Goal: Transaction & Acquisition: Purchase product/service

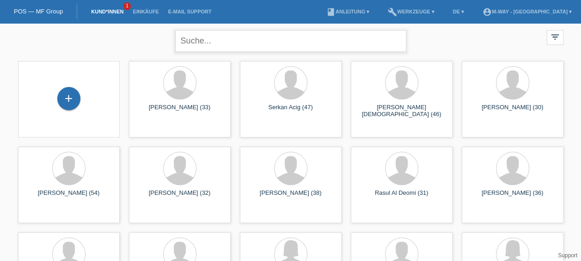
click at [209, 41] on input "text" at bounding box center [290, 41] width 231 height 22
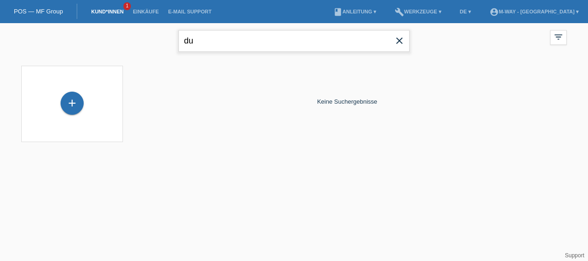
type input "d"
type input "leonel"
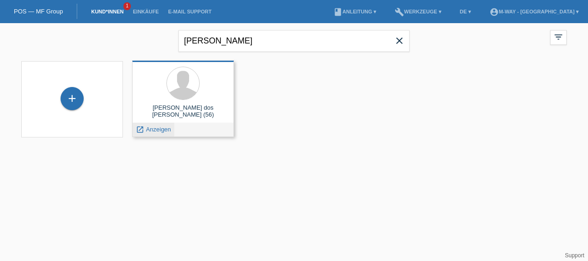
click at [154, 136] on div "launch Anzeigen" at bounding box center [154, 129] width 42 height 14
click at [154, 128] on span "Anzeigen" at bounding box center [158, 129] width 25 height 7
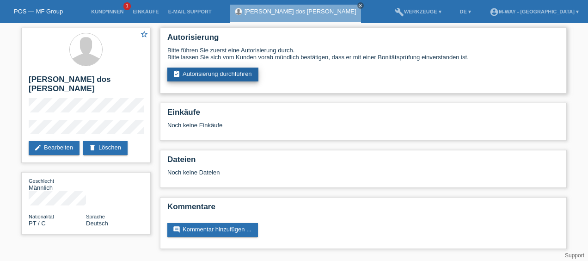
click at [184, 76] on link "assignment_turned_in Autorisierung durchführen" at bounding box center [212, 74] width 91 height 14
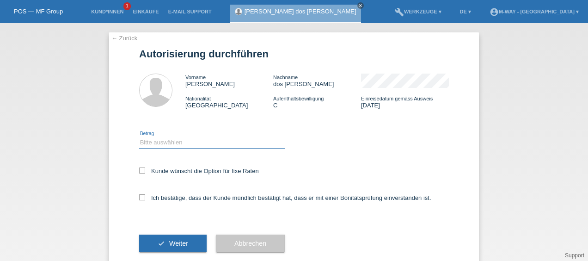
click at [168, 143] on select "Bitte auswählen CHF 1.00 - CHF 499.00 CHF 500.00 - CHF 1'999.00 CHF 2'000.00 - …" at bounding box center [212, 142] width 146 height 11
select select "3"
click at [139, 137] on select "Bitte auswählen CHF 1.00 - CHF 499.00 CHF 500.00 - CHF 1'999.00 CHF 2'000.00 - …" at bounding box center [212, 142] width 146 height 11
click at [139, 170] on icon at bounding box center [142, 170] width 6 height 6
click at [139, 170] on input "Kunde wünscht die Option für fixe Raten" at bounding box center [142, 170] width 6 height 6
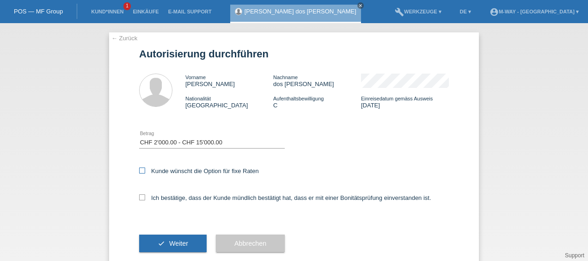
checkbox input "true"
click at [139, 200] on icon at bounding box center [142, 197] width 6 height 6
click at [139, 200] on input "Ich bestätige, dass der Kunde mündlich bestätigt hat, dass er mit einer Bonität…" at bounding box center [142, 197] width 6 height 6
checkbox input "true"
click at [175, 243] on span "Weiter" at bounding box center [178, 242] width 19 height 7
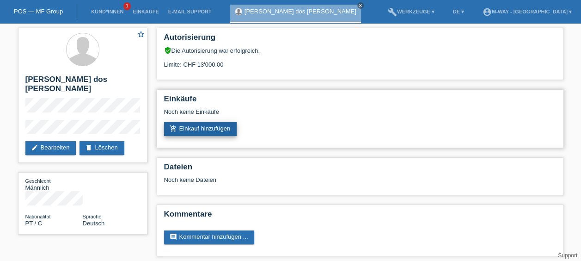
click at [227, 128] on link "add_shopping_cart Einkauf hinzufügen" at bounding box center [200, 129] width 73 height 14
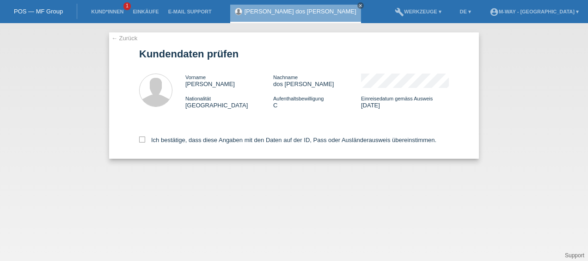
click at [138, 139] on div "← Zurück Kundendaten prüfen Vorname leonel Nachname dos Reis Duarte Nationalitä…" at bounding box center [294, 95] width 370 height 126
click at [145, 141] on icon at bounding box center [142, 139] width 6 height 6
click at [145, 141] on input "Ich bestätige, dass diese Angaben mit den Daten auf der ID, Pass oder Ausländer…" at bounding box center [142, 139] width 6 height 6
checkbox input "true"
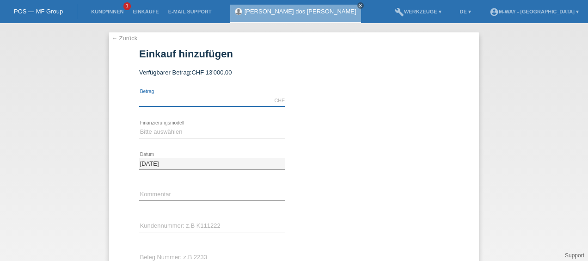
click at [197, 98] on input "text" at bounding box center [212, 101] width 146 height 12
type input "3300.00"
click at [212, 135] on select "Bitte auswählen Fixe Raten Kauf auf Rechnung mit Teilzahlungsoption" at bounding box center [212, 131] width 146 height 11
select select "77"
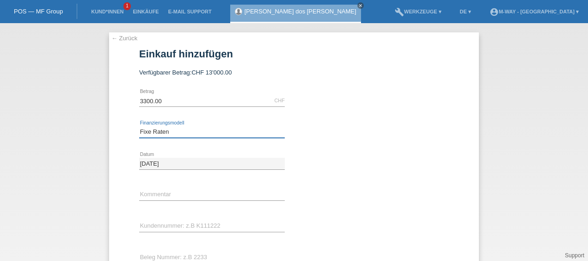
click at [139, 126] on select "Bitte auswählen Fixe Raten Kauf auf Rechnung mit Teilzahlungsoption" at bounding box center [212, 131] width 146 height 11
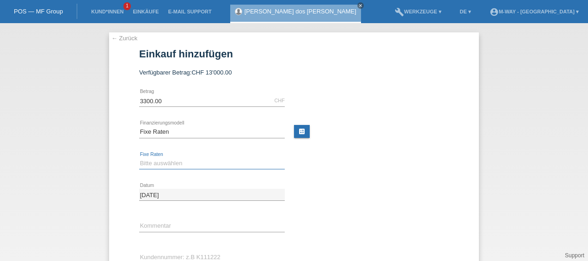
click at [182, 163] on select "Bitte auswählen 4 Raten 5 Raten 6 Raten 7 Raten 8 Raten 9 Raten 10 Raten 11 Rat…" at bounding box center [212, 163] width 146 height 11
select select "202"
click at [139, 158] on select "Bitte auswählen 4 Raten 5 Raten 6 Raten 7 Raten 8 Raten 9 Raten 10 Raten 11 Rat…" at bounding box center [212, 163] width 146 height 11
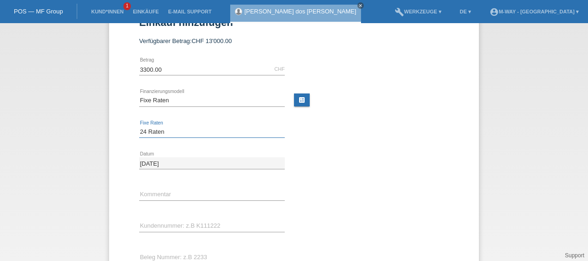
scroll to position [46, 0]
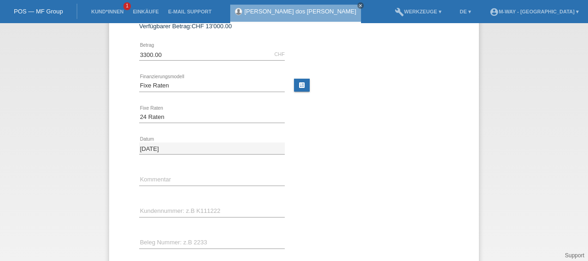
click at [176, 217] on div "error Kundennummer: z.B K111222" at bounding box center [212, 210] width 146 height 31
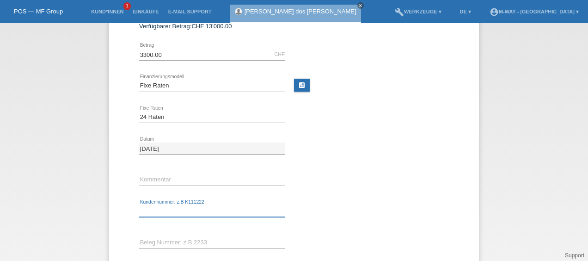
click at [176, 207] on input "text" at bounding box center [212, 211] width 146 height 12
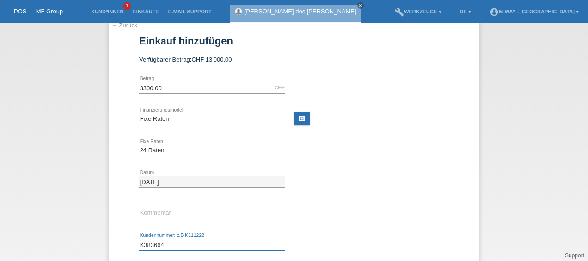
scroll to position [105, 0]
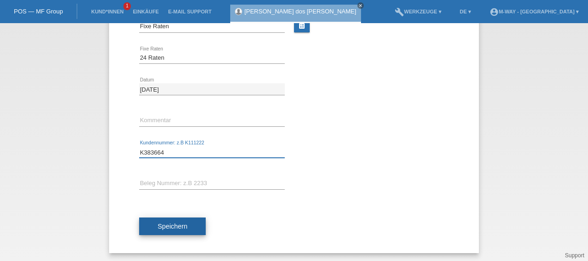
type input "K383664"
click at [187, 221] on button "Speichern" at bounding box center [172, 226] width 67 height 18
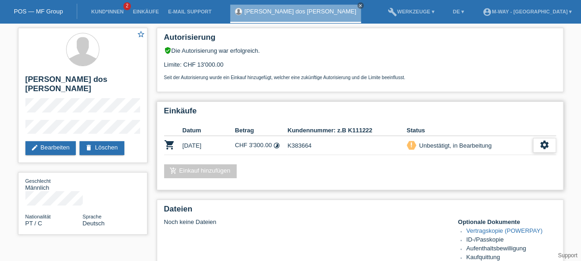
click at [538, 144] on div "settings" at bounding box center [544, 145] width 23 height 15
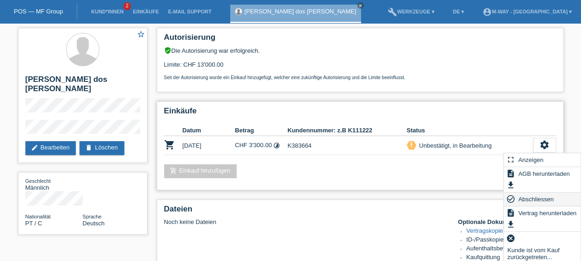
click at [537, 199] on span "Abschliessen" at bounding box center [535, 198] width 38 height 11
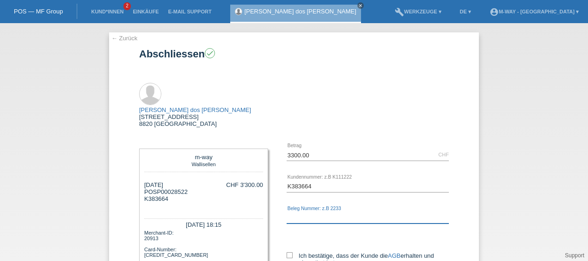
click at [303, 212] on input "text" at bounding box center [367, 218] width 162 height 12
click at [276, 223] on div "3300.00 CHF error [GEOGRAPHIC_DATA] K383664 error AGB" at bounding box center [358, 211] width 181 height 145
click at [289, 252] on input "Ich bestätige, dass der Kunde die AGB erhalten und akzeptiert hat." at bounding box center [289, 255] width 6 height 6
checkbox input "true"
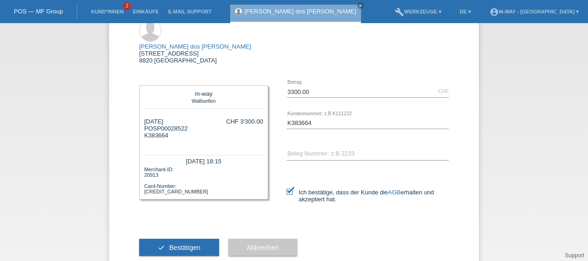
scroll to position [65, 0]
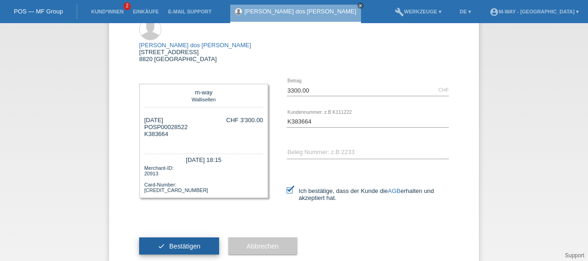
click at [194, 242] on span "Bestätigen" at bounding box center [184, 245] width 31 height 7
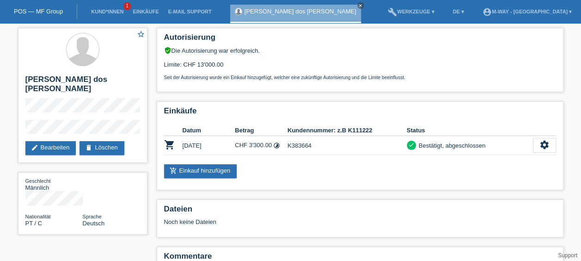
drag, startPoint x: -2, startPoint y: 227, endPoint x: -2, endPoint y: 284, distance: 56.8
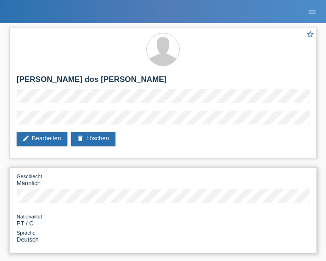
drag, startPoint x: 107, startPoint y: 242, endPoint x: 89, endPoint y: 252, distance: 20.7
